Goal: Transaction & Acquisition: Purchase product/service

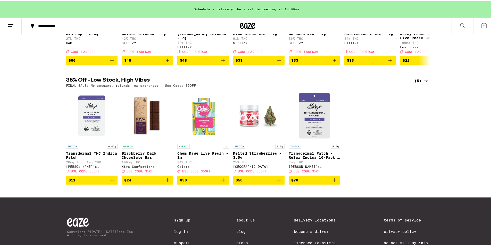
scroll to position [155, 0]
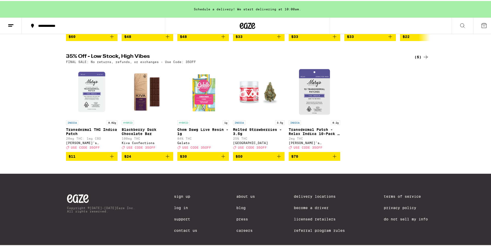
click at [423, 59] on icon at bounding box center [426, 56] width 6 height 6
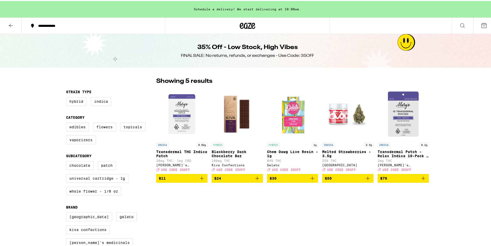
click at [410, 155] on p "Transdermal Patch - Relax Indica 10-Pack - 200mg" at bounding box center [403, 153] width 51 height 8
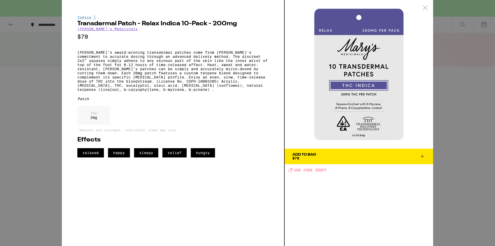
click at [425, 9] on icon at bounding box center [425, 7] width 5 height 5
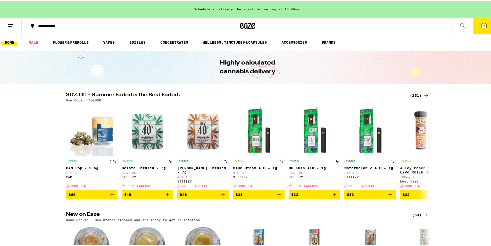
click at [413, 95] on div "(151)" at bounding box center [419, 94] width 19 height 6
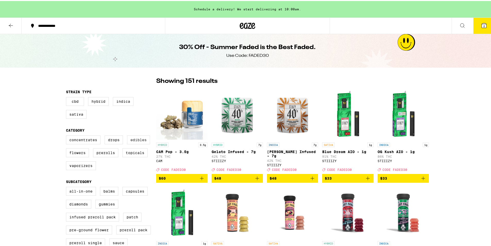
click at [139, 142] on label "Edibles" at bounding box center [138, 138] width 23 height 9
click at [67, 135] on input "Edibles" at bounding box center [67, 135] width 0 height 0
checkbox input "true"
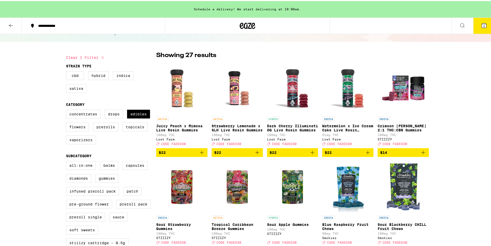
scroll to position [103, 0]
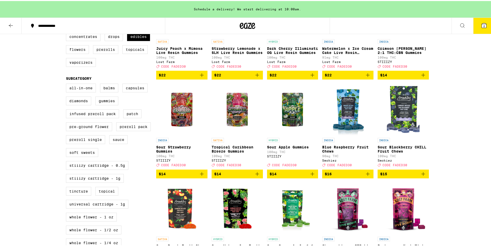
click at [161, 152] on p "Sour Strawberry Gummies" at bounding box center [181, 148] width 51 height 8
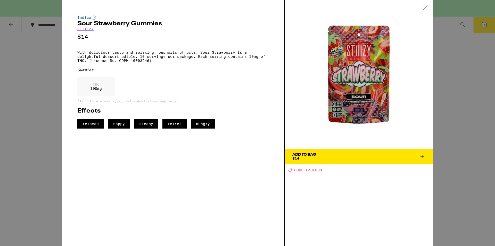
click at [425, 7] on icon at bounding box center [425, 7] width 5 height 5
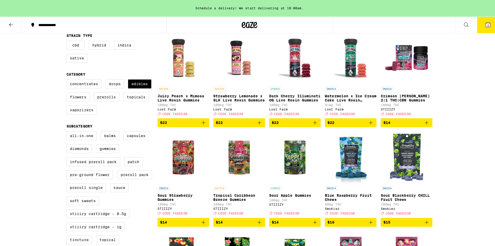
scroll to position [52, 0]
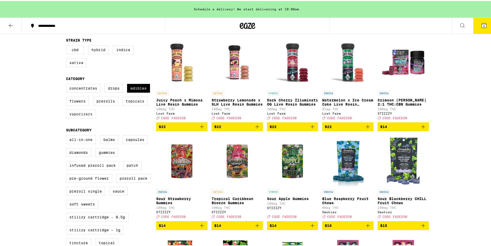
click at [79, 117] on label "Vaporizers" at bounding box center [81, 113] width 30 height 9
click at [67, 84] on input "Vaporizers" at bounding box center [67, 84] width 0 height 0
checkbox input "true"
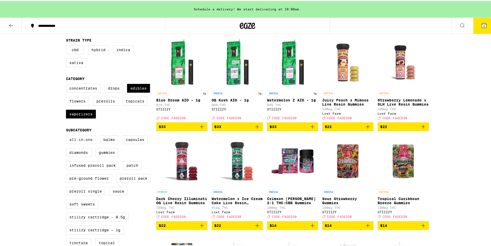
click at [74, 143] on label "All-In-One" at bounding box center [81, 138] width 30 height 9
click at [67, 135] on input "All-In-One" at bounding box center [67, 135] width 0 height 0
checkbox input "true"
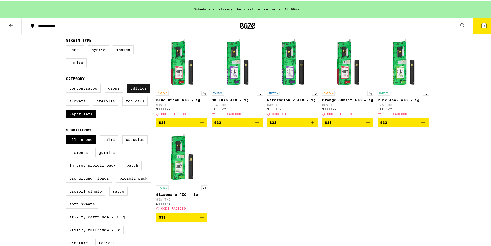
click at [134, 89] on label "Edibles" at bounding box center [138, 87] width 23 height 9
click at [67, 84] on input "Edibles" at bounding box center [67, 84] width 0 height 0
checkbox input "false"
click at [481, 26] on icon at bounding box center [484, 24] width 6 height 6
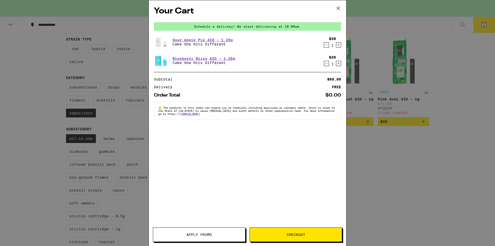
click at [328, 45] on body "**********" at bounding box center [247, 225] width 495 height 555
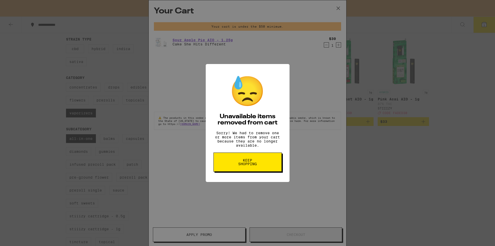
click at [246, 172] on button "Keep Shopping" at bounding box center [248, 161] width 68 height 19
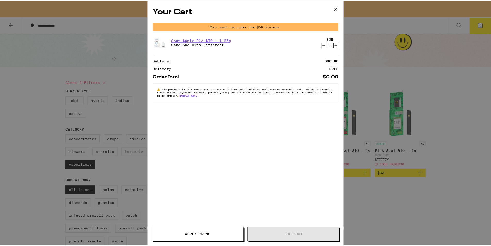
scroll to position [52, 0]
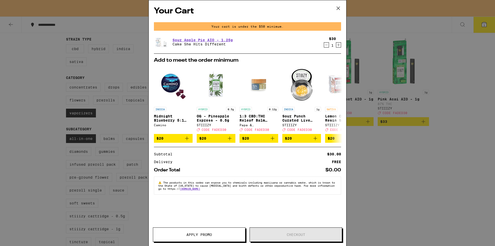
click at [326, 44] on icon "Decrement" at bounding box center [326, 45] width 5 height 6
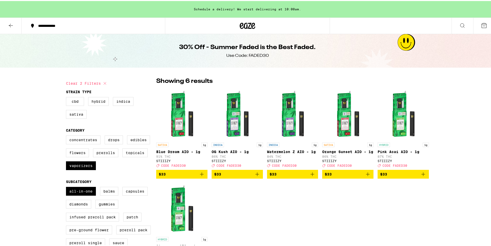
click at [235, 147] on div "INDICA 1g OG Kush AIO - 1g 86% THC STIIIZY Deal Created with Sketch. CODE FADED…" at bounding box center [237, 153] width 51 height 25
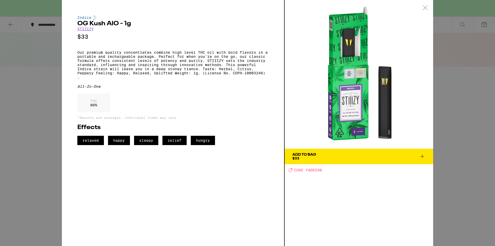
click at [324, 156] on span "Add To Bag $33" at bounding box center [359, 156] width 133 height 7
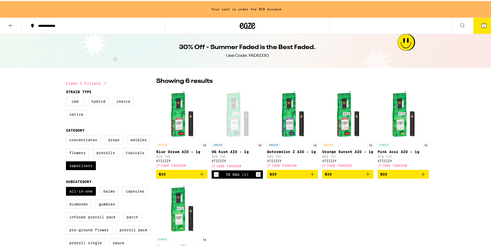
click at [286, 176] on span "$33" at bounding box center [293, 173] width 46 height 6
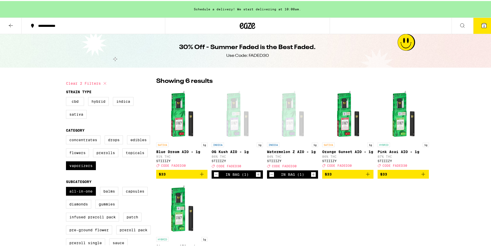
click at [404, 176] on span "$33" at bounding box center [404, 173] width 46 height 6
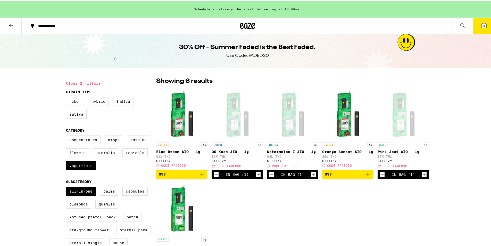
click at [484, 25] on span "3" at bounding box center [485, 24] width 2 height 3
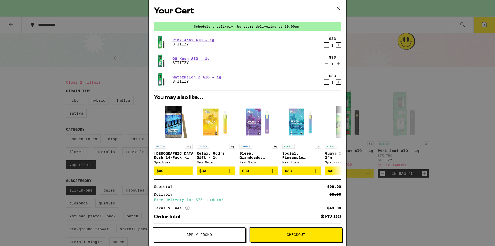
click at [137, 142] on div "Your Cart Schedule a delivery! We start delivering at 10:00am. Pink Acai AIO - …" at bounding box center [247, 123] width 495 height 246
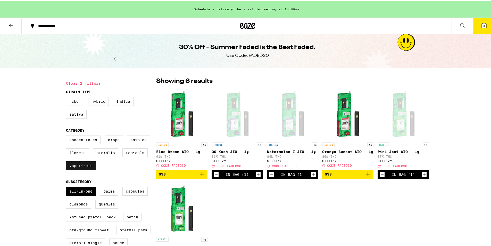
click at [71, 165] on label "Vaporizers" at bounding box center [81, 164] width 30 height 9
click at [67, 135] on input "Vaporizers" at bounding box center [67, 135] width 0 height 0
checkbox input "false"
click at [70, 193] on label "All-In-One" at bounding box center [81, 190] width 30 height 9
click at [67, 187] on input "All-In-One" at bounding box center [67, 187] width 0 height 0
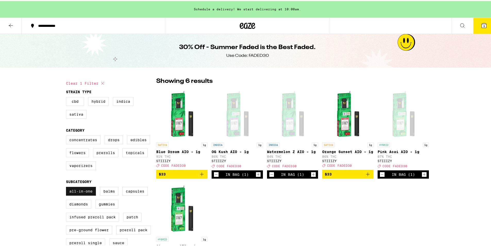
checkbox input "false"
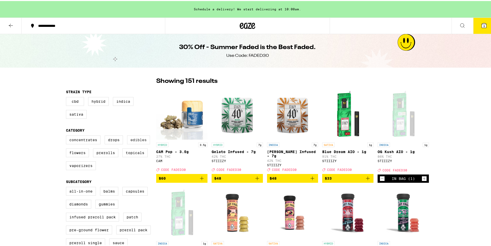
click at [130, 141] on label "Edibles" at bounding box center [138, 138] width 23 height 9
click at [67, 135] on input "Edibles" at bounding box center [67, 135] width 0 height 0
checkbox input "true"
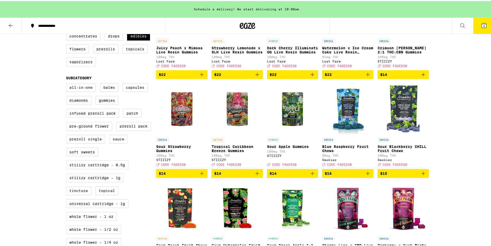
scroll to position [129, 0]
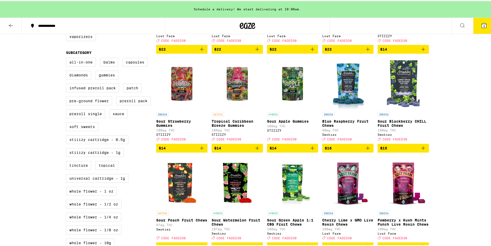
click at [288, 122] on p "Sour Apple Gummies" at bounding box center [292, 120] width 51 height 4
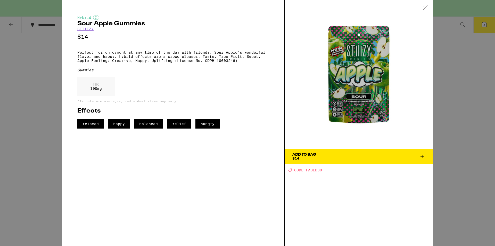
click at [317, 158] on span "Add To Bag $14" at bounding box center [359, 156] width 133 height 7
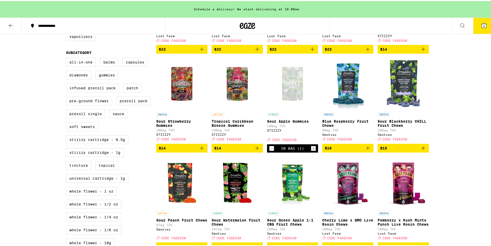
click at [179, 135] on div "STIIIZY" at bounding box center [181, 133] width 51 height 3
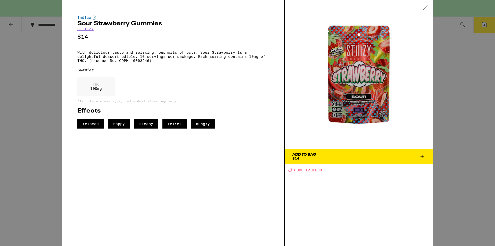
click at [358, 160] on button "Add To Bag $14" at bounding box center [359, 156] width 149 height 15
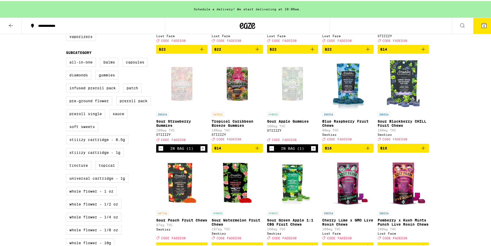
click at [475, 27] on button "5" at bounding box center [485, 25] width 22 height 16
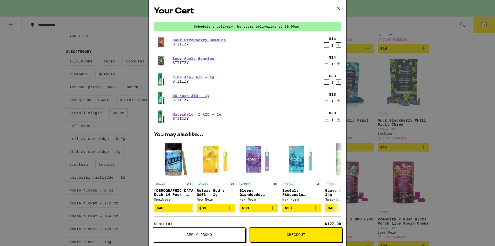
click at [204, 234] on span "Apply Promo" at bounding box center [200, 235] width 26 height 4
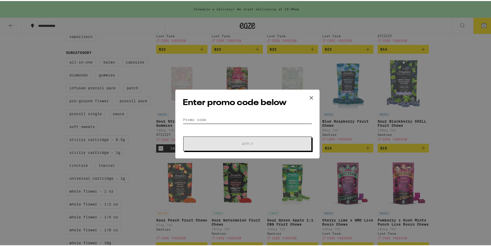
click at [202, 117] on input "Promo Code" at bounding box center [248, 119] width 130 height 8
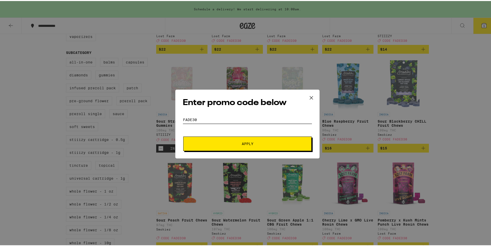
type input "fade30"
click at [220, 143] on span "Apply" at bounding box center [247, 143] width 93 height 4
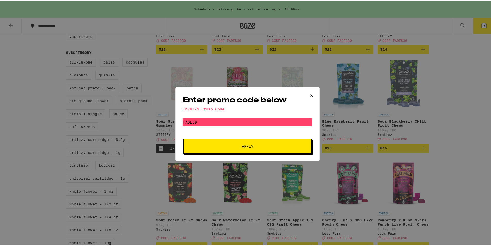
click at [310, 91] on icon at bounding box center [312, 94] width 8 height 8
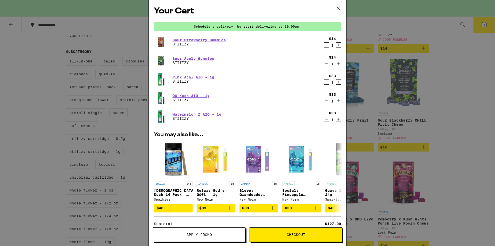
click at [204, 236] on span "Apply Promo" at bounding box center [200, 235] width 26 height 4
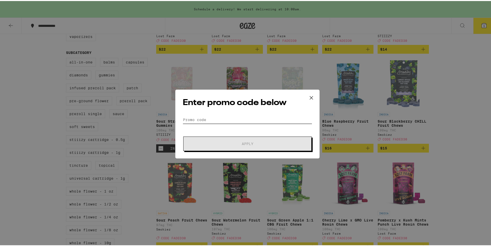
click at [200, 119] on input "Promo Code" at bounding box center [248, 119] width 130 height 8
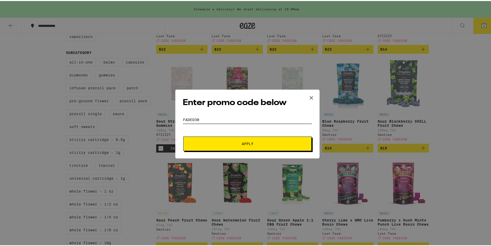
type input "faded30"
click at [253, 140] on button "Apply" at bounding box center [247, 142] width 128 height 14
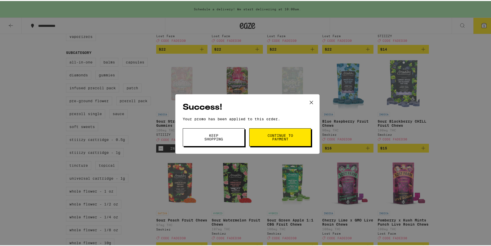
click at [285, 134] on span "Continue to payment" at bounding box center [280, 136] width 26 height 7
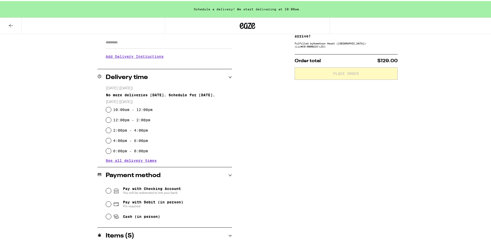
scroll to position [103, 0]
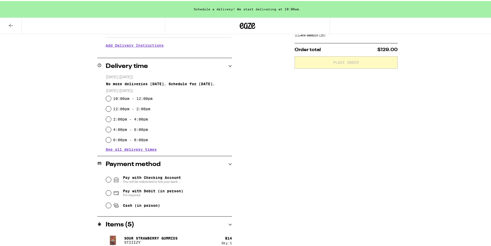
click at [121, 149] on span "See all delivery times" at bounding box center [131, 149] width 51 height 4
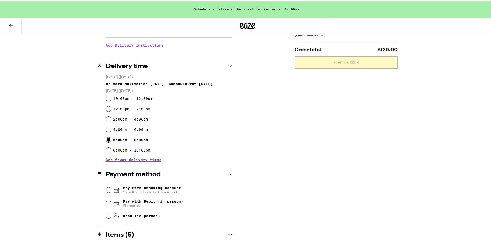
click at [106, 139] on input "6:00pm - 8:00pm" at bounding box center [108, 138] width 5 height 5
radio input "true"
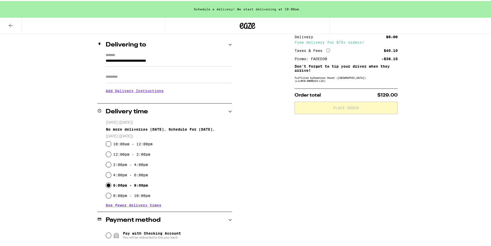
scroll to position [0, 0]
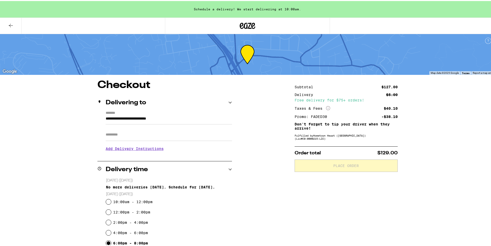
click at [128, 134] on input "Apt/Suite" at bounding box center [169, 133] width 126 height 12
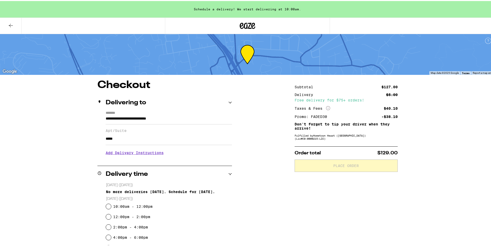
click at [184, 144] on input "*****" at bounding box center [169, 138] width 126 height 12
type input "*"
type input "*****"
click at [229, 172] on icon at bounding box center [231, 173] width 4 height 4
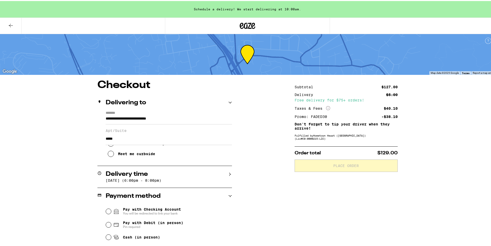
click at [185, 124] on div "Apt/Suite *****" at bounding box center [169, 133] width 126 height 21
click at [182, 129] on label "Apt/Suite" at bounding box center [169, 129] width 126 height 4
click at [182, 132] on input "*****" at bounding box center [169, 138] width 126 height 12
click at [125, 139] on input "*****" at bounding box center [169, 138] width 126 height 12
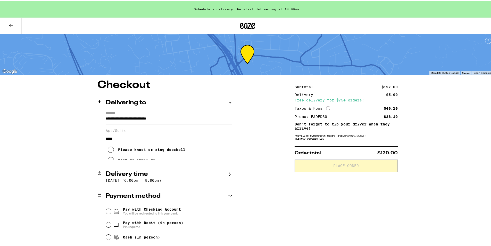
click at [108, 150] on icon at bounding box center [111, 148] width 6 height 6
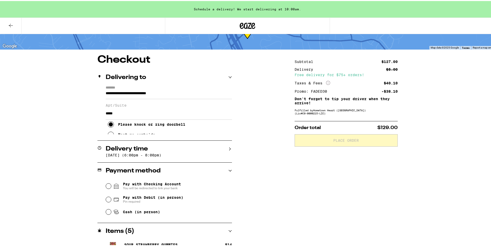
scroll to position [103, 0]
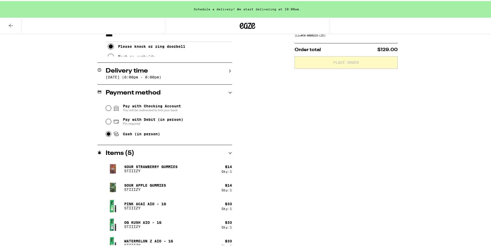
click at [106, 134] on input "Cash (in person)" at bounding box center [108, 132] width 5 height 5
radio input "true"
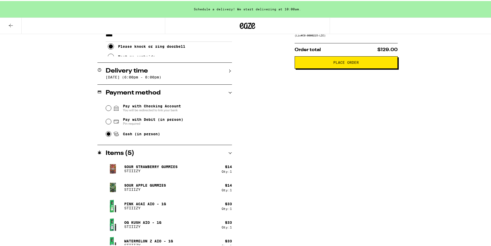
scroll to position [0, 0]
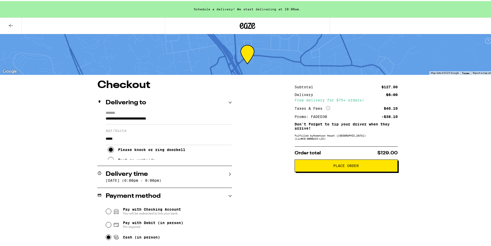
click at [346, 165] on span "Place Order" at bounding box center [347, 165] width 26 height 4
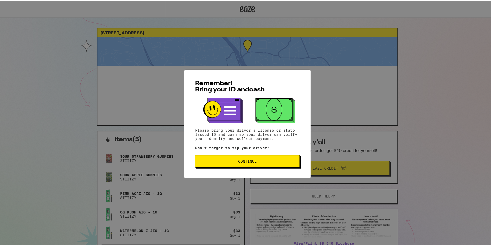
click at [246, 159] on span "Continue" at bounding box center [247, 160] width 19 height 4
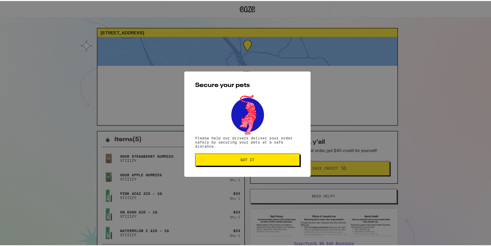
click at [254, 158] on span "Got it" at bounding box center [248, 159] width 96 height 4
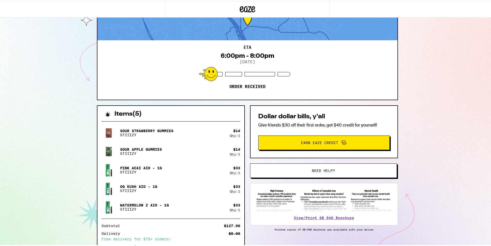
scroll to position [77, 0]
